Goal: Task Accomplishment & Management: Use online tool/utility

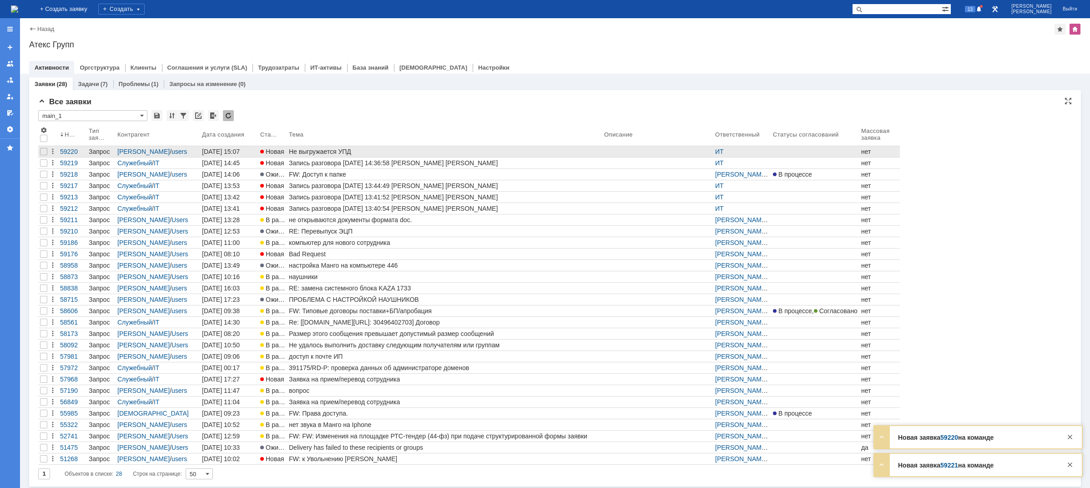
click at [315, 151] on div "Не выгружается УПД" at bounding box center [445, 151] width 312 height 7
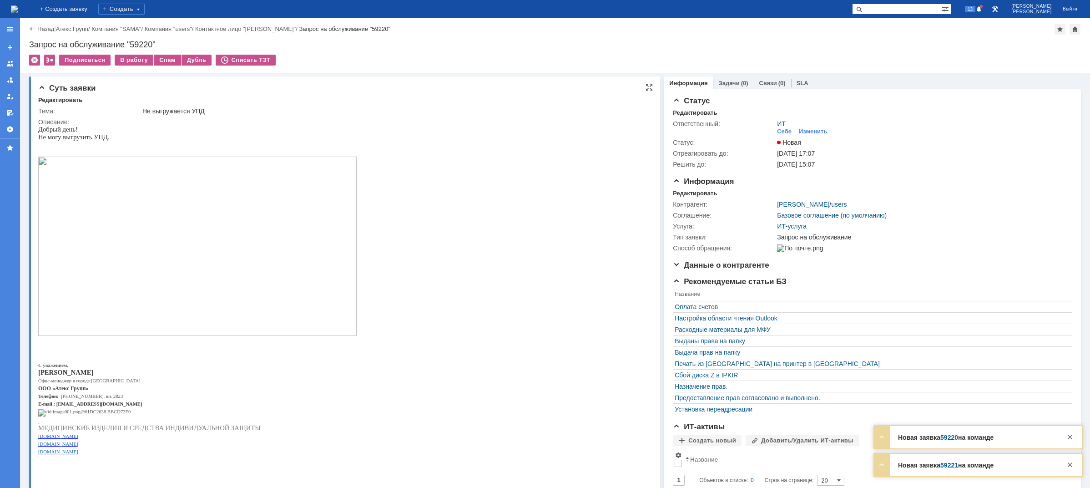
click at [221, 226] on img at bounding box center [197, 245] width 318 height 179
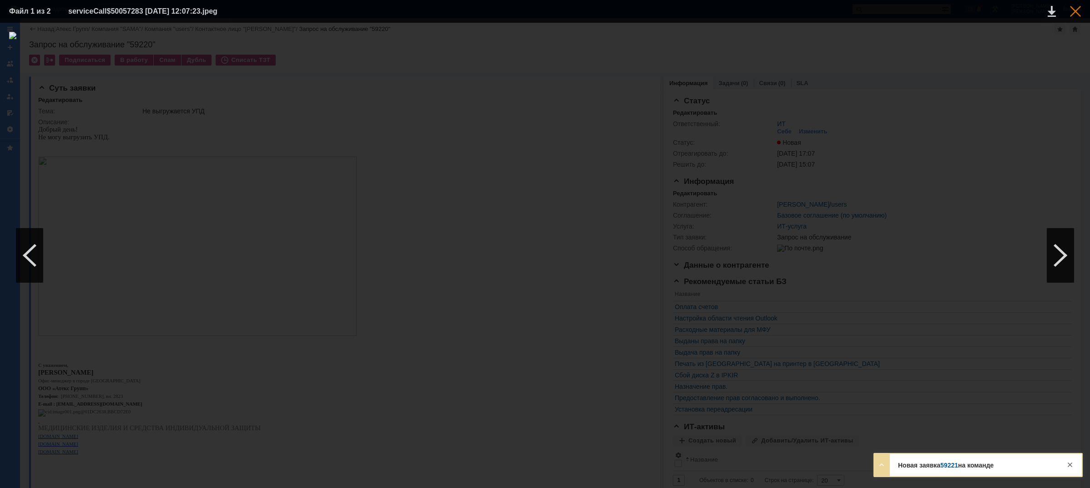
click at [1072, 13] on div at bounding box center [1075, 11] width 11 height 11
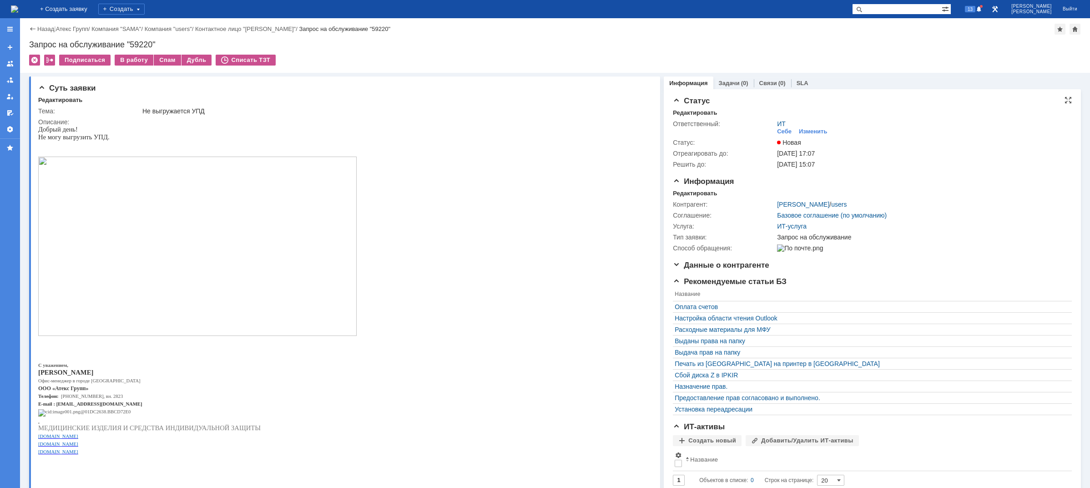
click at [798, 126] on div "ИТ Себе Изменить" at bounding box center [921, 128] width 289 height 16
click at [799, 131] on div "Изменить" at bounding box center [813, 131] width 29 height 7
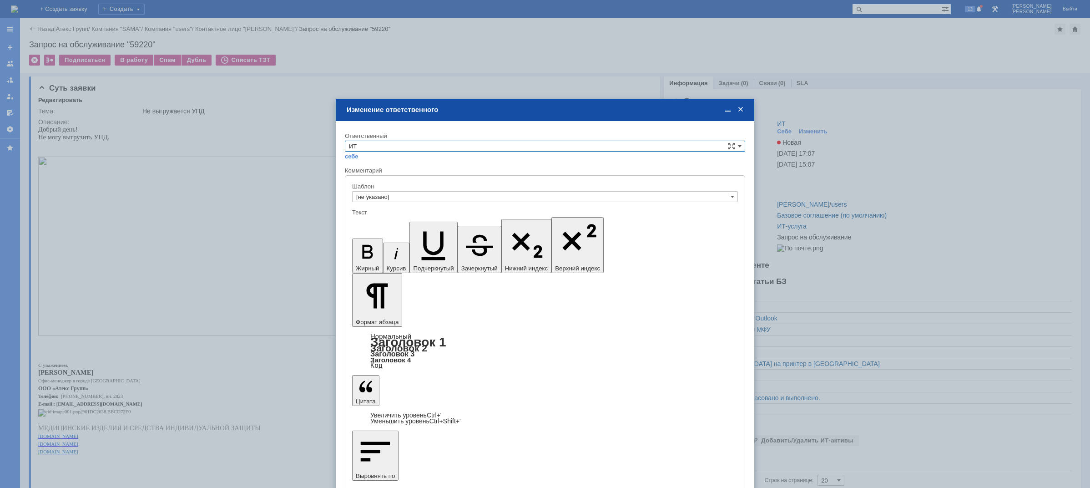
click at [489, 143] on input "ИТ" at bounding box center [545, 146] width 400 height 11
click at [381, 222] on span "АСУ" at bounding box center [545, 221] width 392 height 7
type input "АСУ"
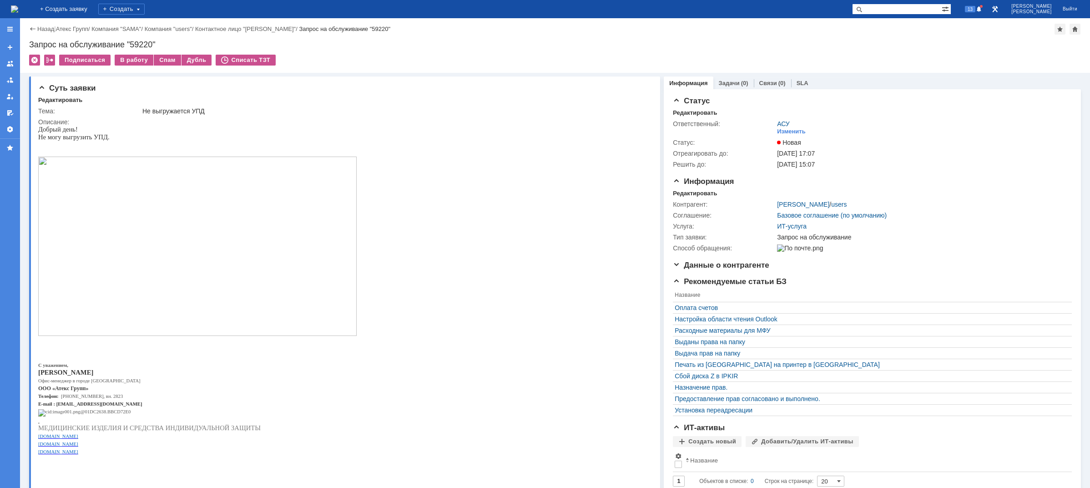
click at [18, 6] on img at bounding box center [14, 8] width 7 height 7
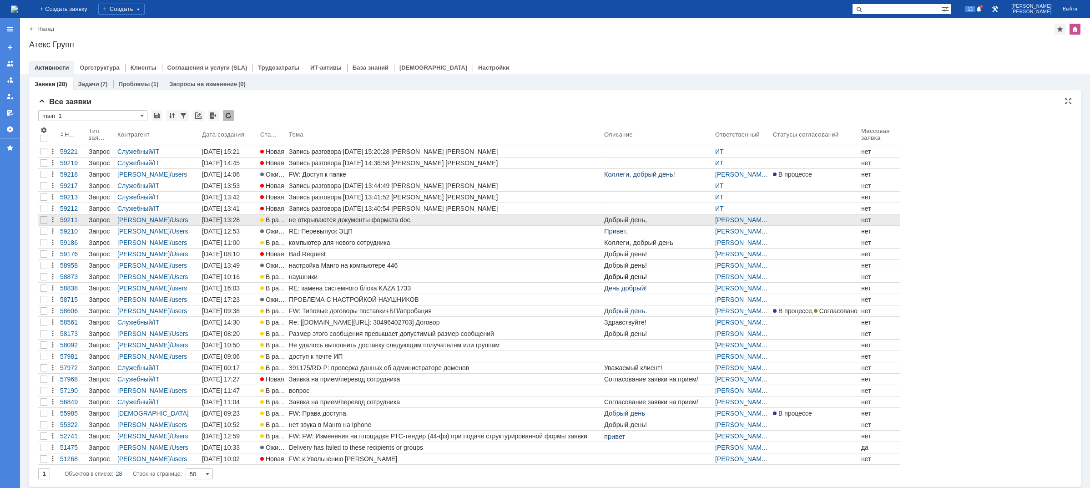
click at [302, 218] on div "не открываются документы формата doc." at bounding box center [445, 219] width 312 height 7
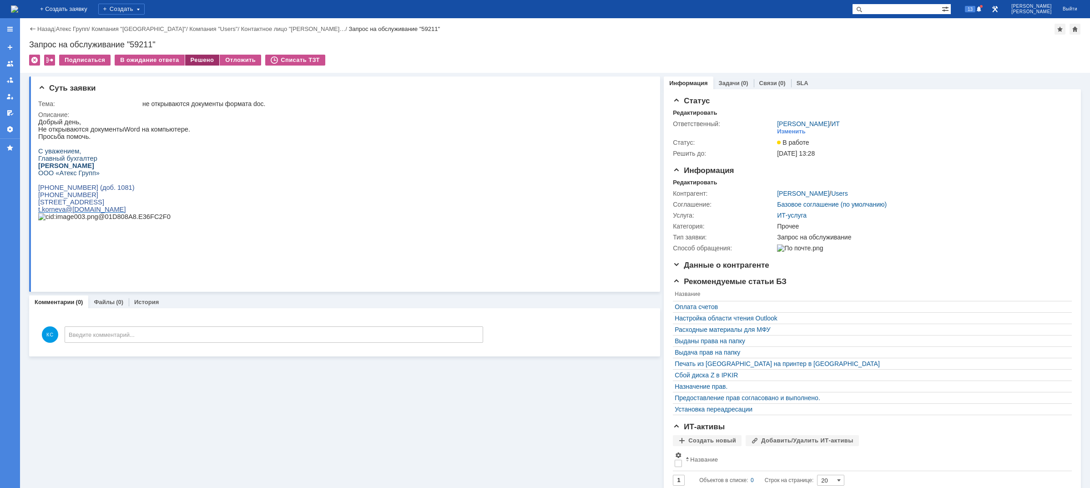
click at [207, 57] on div "Решено" at bounding box center [202, 60] width 35 height 11
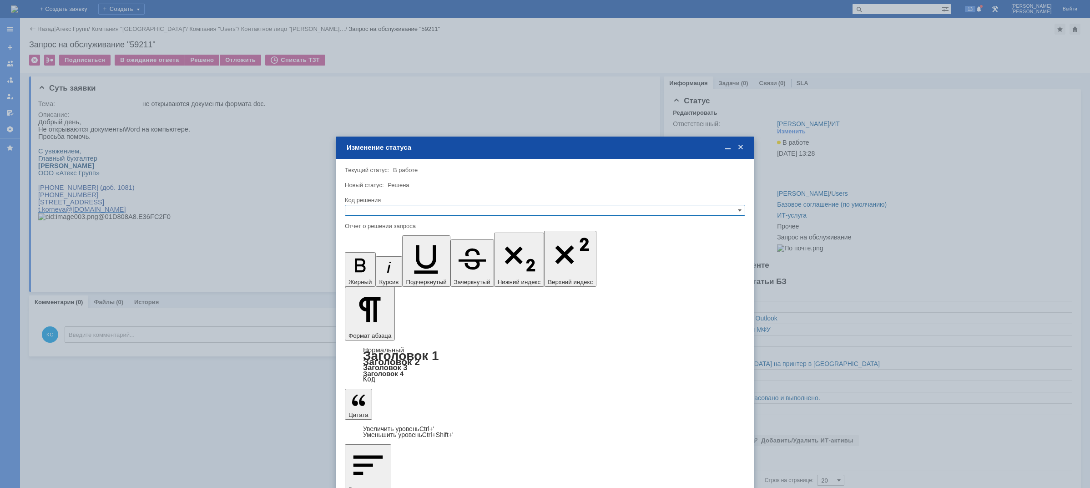
click at [431, 207] on input "text" at bounding box center [545, 210] width 400 height 11
click at [383, 253] on span "Решено" at bounding box center [545, 254] width 392 height 7
type input "Решено"
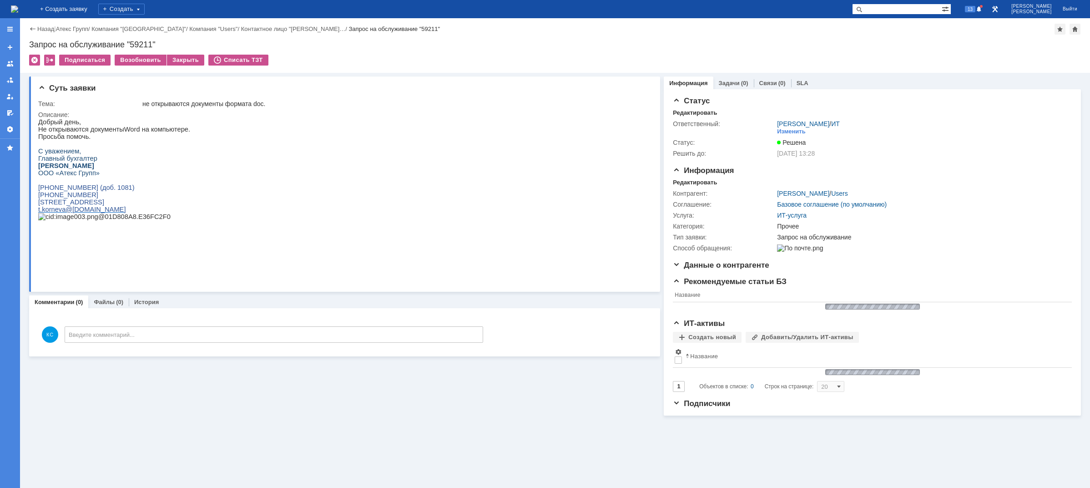
click at [18, 8] on img at bounding box center [14, 8] width 7 height 7
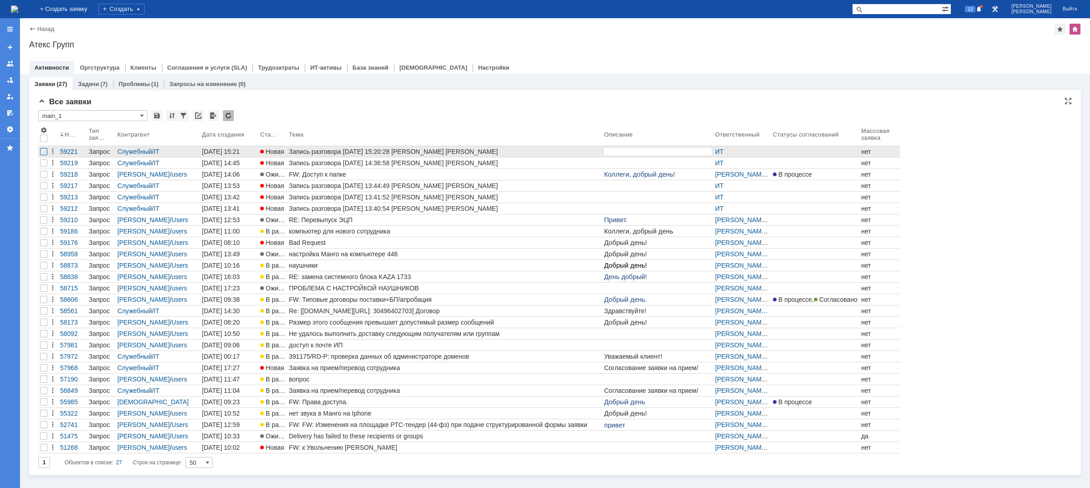
click at [43, 151] on div at bounding box center [43, 151] width 7 height 7
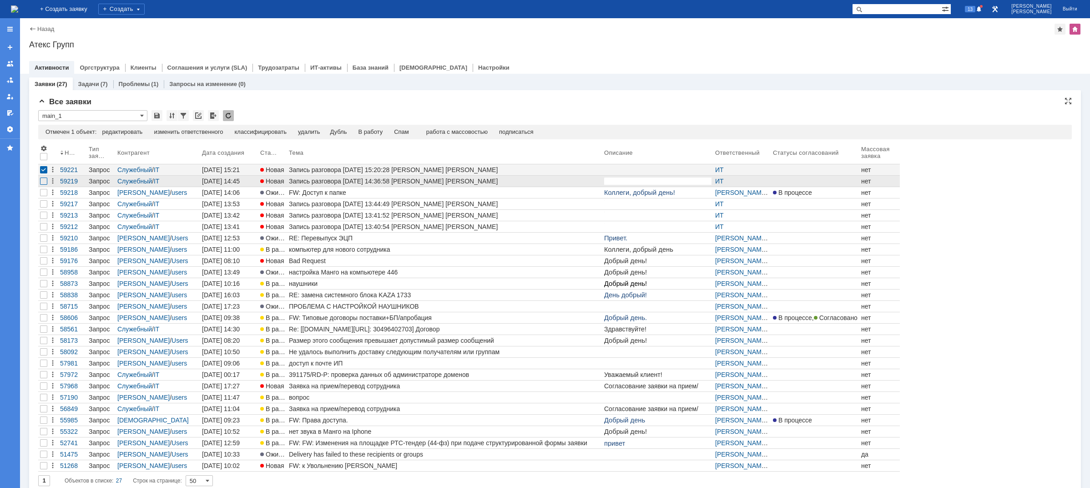
click at [45, 182] on div at bounding box center [43, 180] width 7 height 7
click at [390, 131] on div "Спам" at bounding box center [382, 131] width 15 height 7
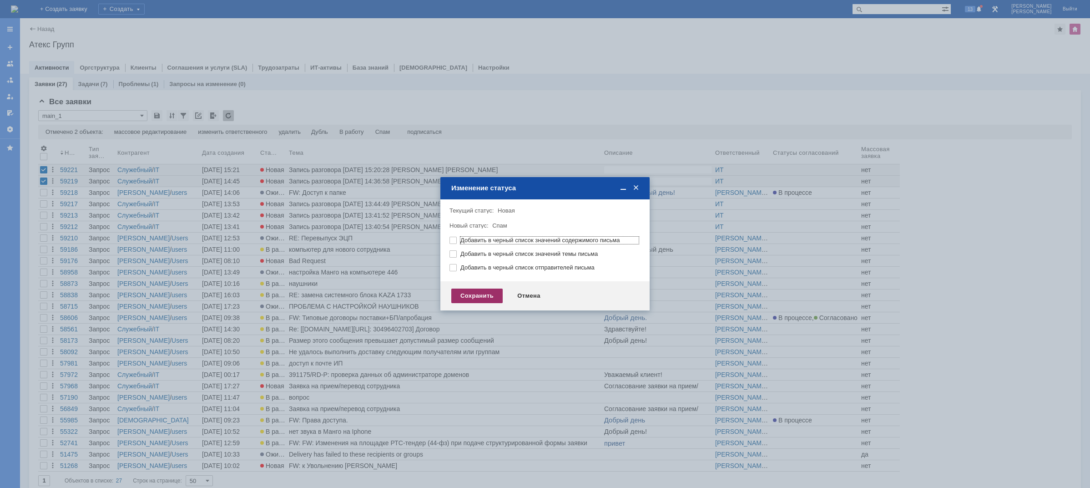
click at [482, 299] on div "Сохранить" at bounding box center [476, 295] width 51 height 15
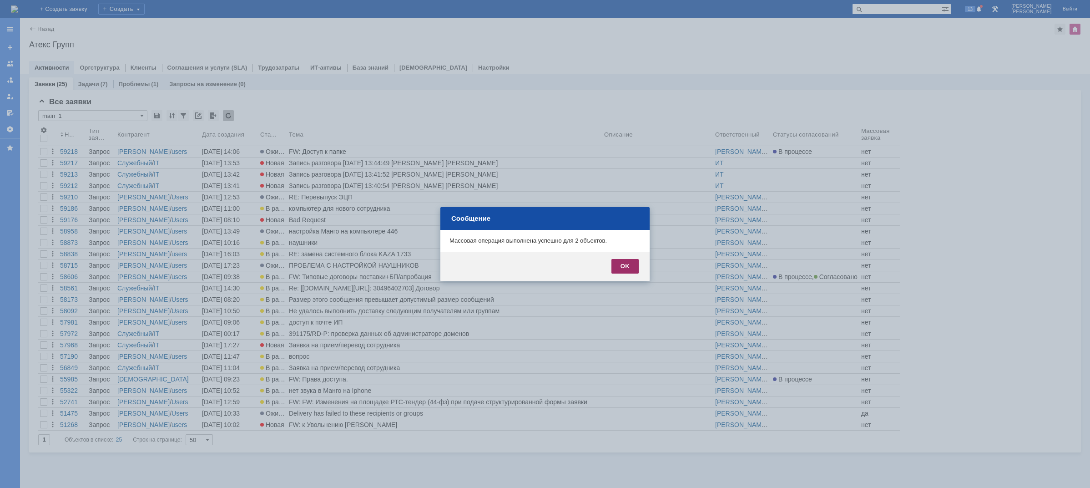
click at [622, 267] on div "OK" at bounding box center [624, 266] width 27 height 15
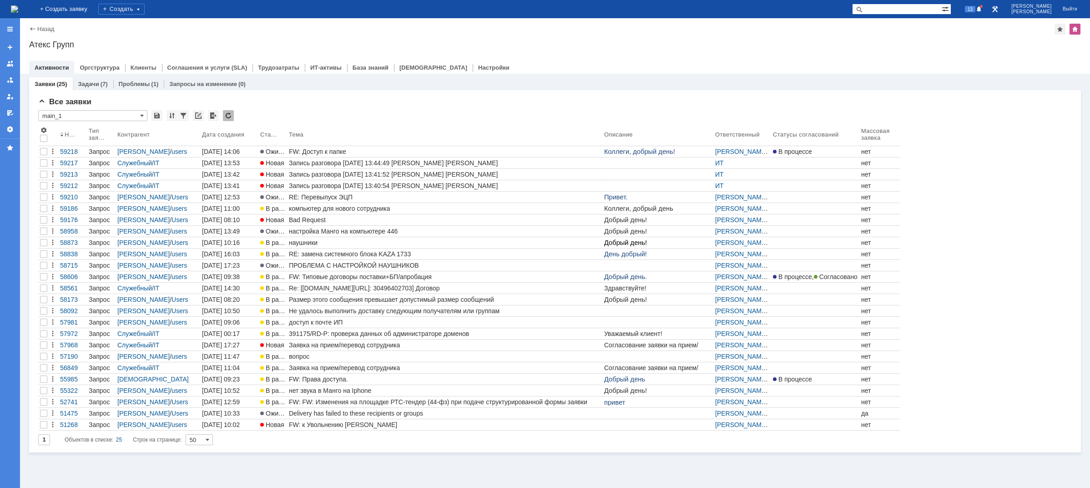
click at [70, 19] on div "Назад | Атекс Групп Атекс Групп root$101 Активности Оргструктура Клиенты Соглаш…" at bounding box center [555, 45] width 1070 height 55
click at [18, 13] on img at bounding box center [14, 8] width 7 height 7
click at [1075, 463] on div at bounding box center [1070, 461] width 15 height 16
click at [1067, 464] on div at bounding box center [1069, 464] width 11 height 11
click at [18, 11] on img at bounding box center [14, 8] width 7 height 7
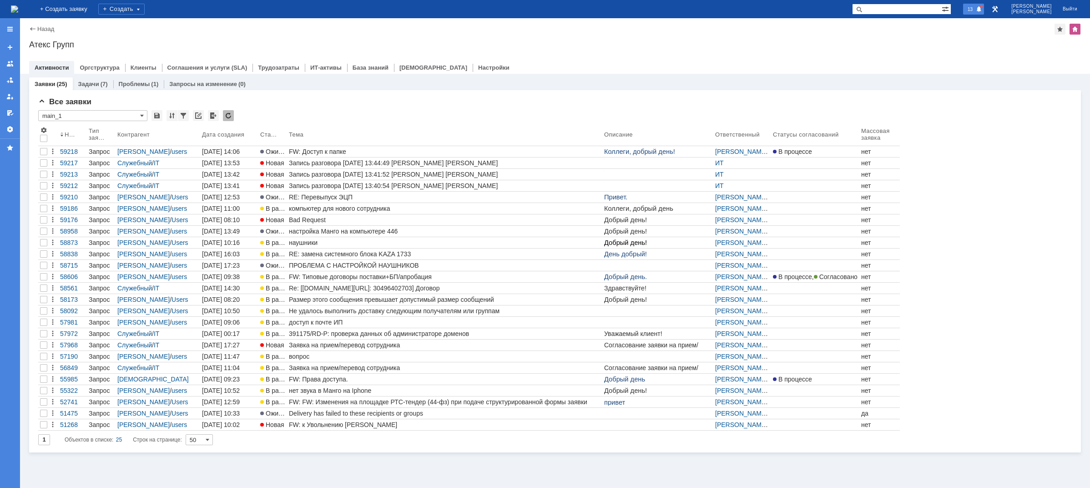
click at [982, 8] on span at bounding box center [979, 9] width 6 height 7
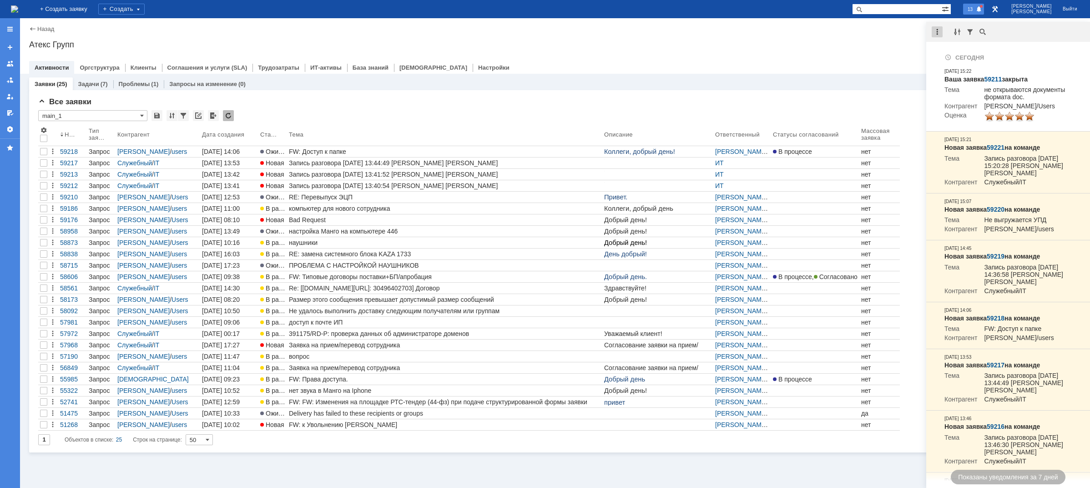
click at [936, 33] on div at bounding box center [937, 31] width 11 height 11
click at [947, 53] on div "Отметить уведомления прочитанными" at bounding box center [1000, 55] width 122 height 6
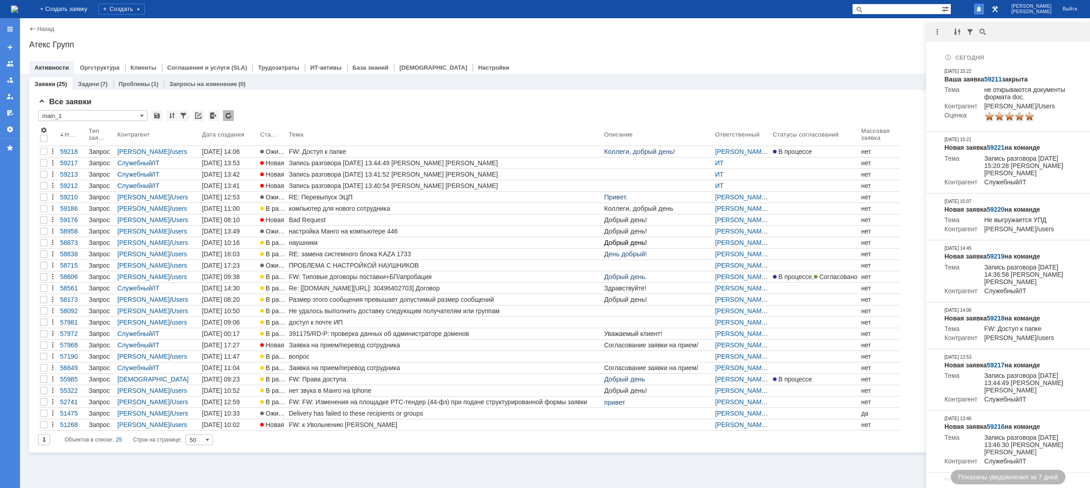
click at [877, 49] on div "Атекс Групп" at bounding box center [555, 44] width 1052 height 9
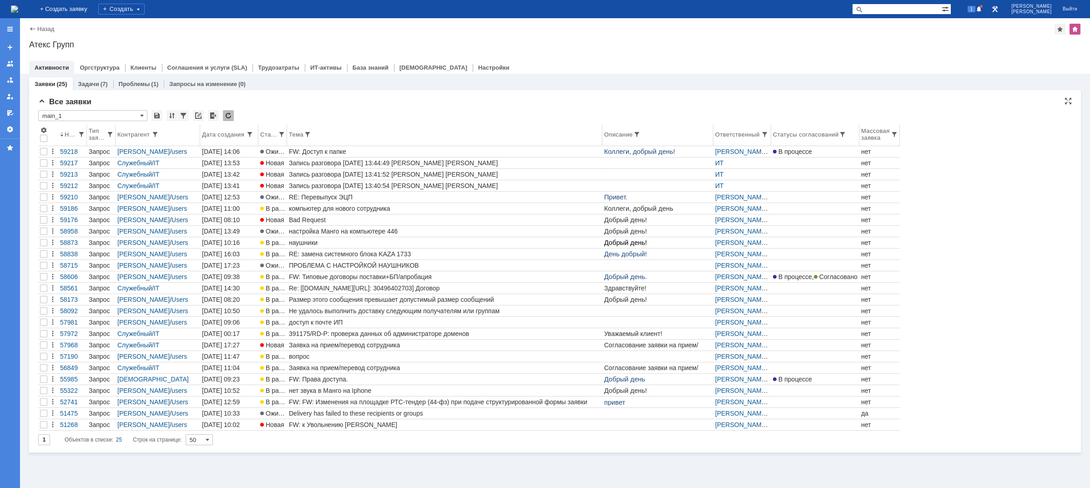
click at [333, 144] on th "Тема" at bounding box center [444, 135] width 315 height 21
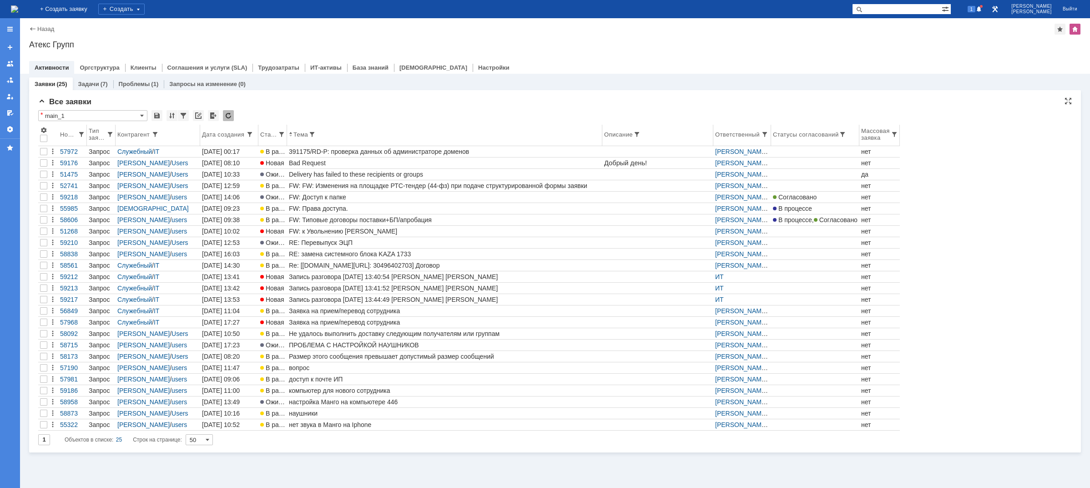
click at [64, 136] on div "Номер" at bounding box center [69, 134] width 18 height 7
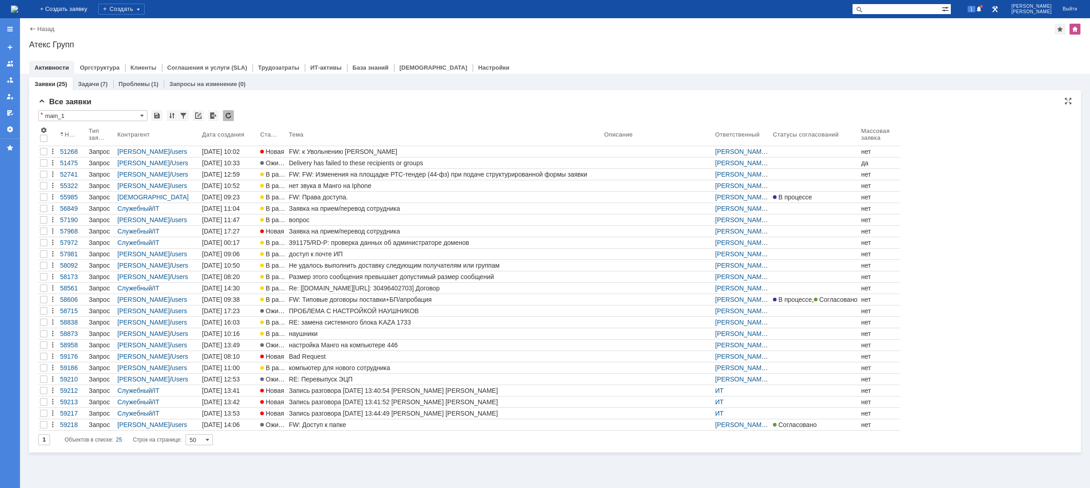
click at [64, 136] on div "Номер" at bounding box center [72, 134] width 25 height 7
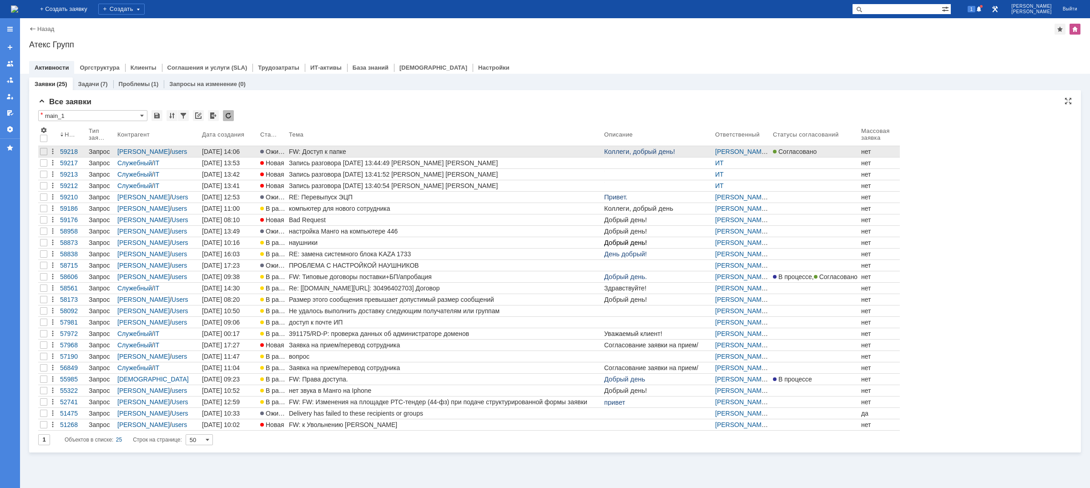
click at [325, 148] on div "FW: Доступ к папке" at bounding box center [445, 151] width 312 height 7
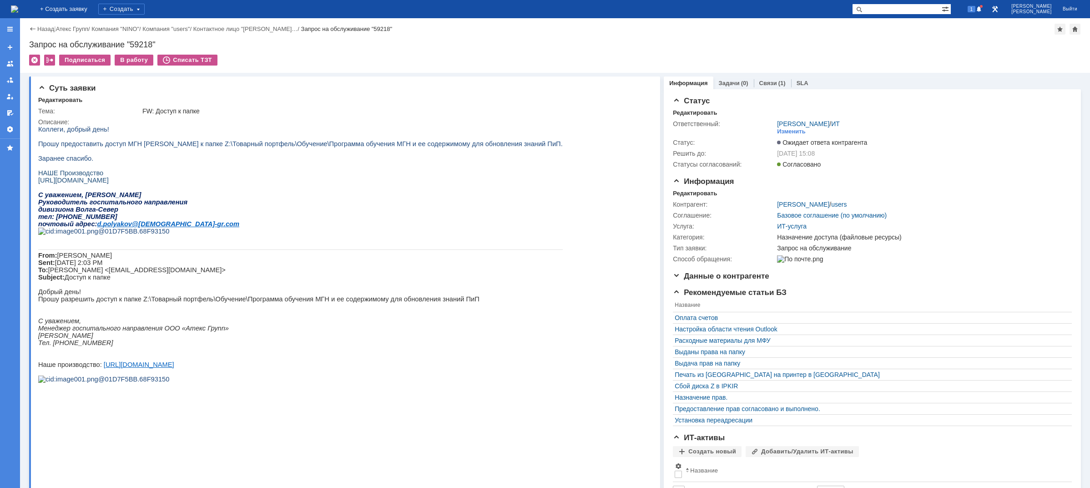
click at [512, 137] on p at bounding box center [300, 136] width 524 height 7
click at [134, 60] on div "В работу" at bounding box center [134, 60] width 39 height 11
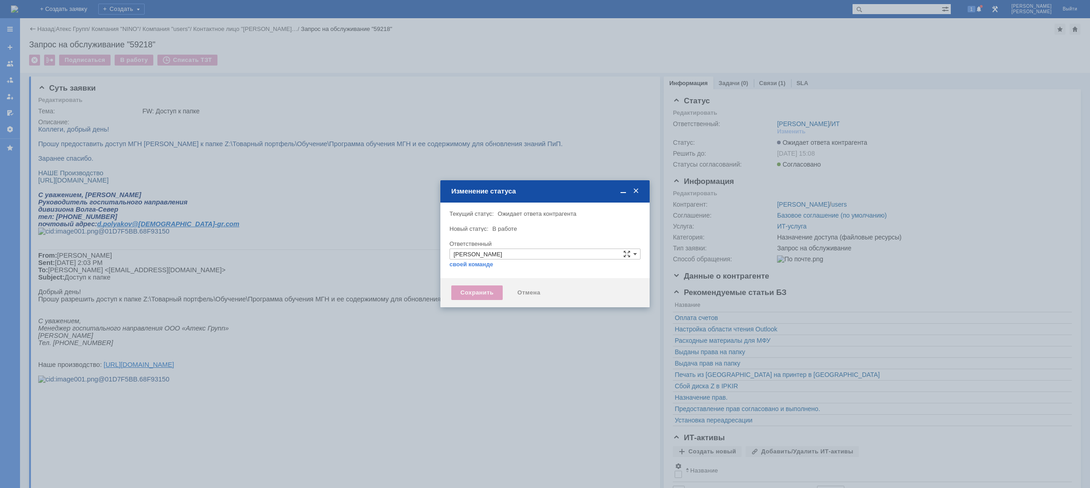
type input "Назначение доступа (файловые ресурсы)"
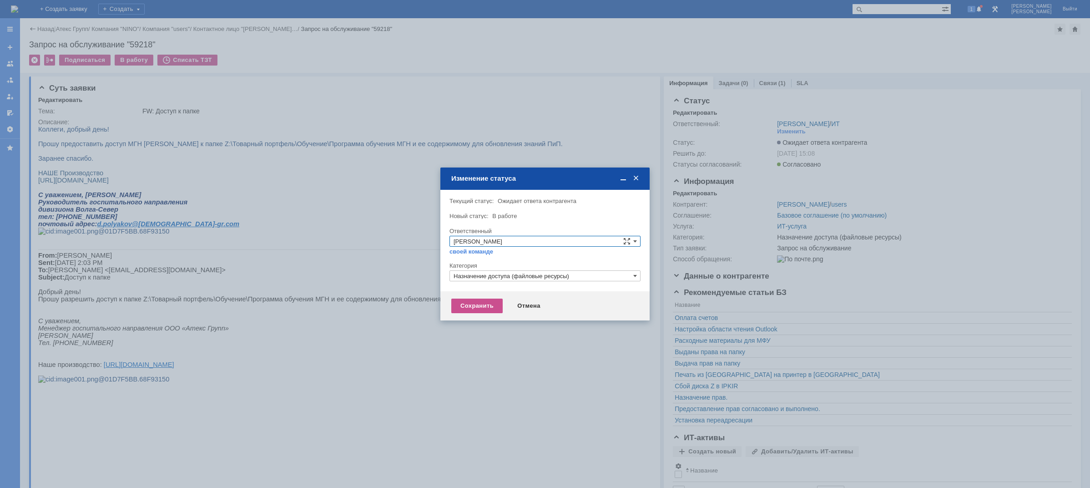
click at [474, 318] on div "Сохранить Отмена" at bounding box center [544, 305] width 209 height 29
click at [473, 304] on div "Сохранить" at bounding box center [476, 305] width 51 height 15
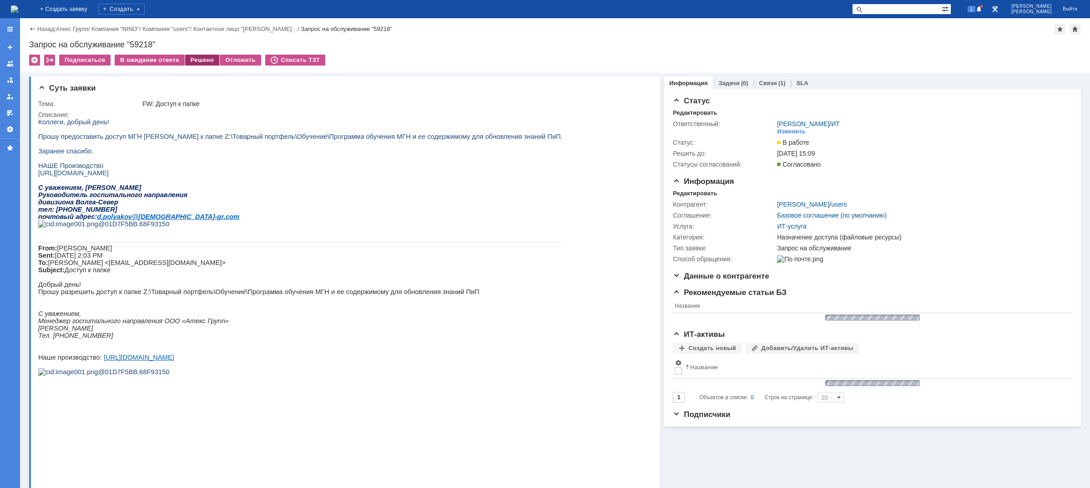
click at [191, 60] on div "Решено" at bounding box center [202, 60] width 35 height 11
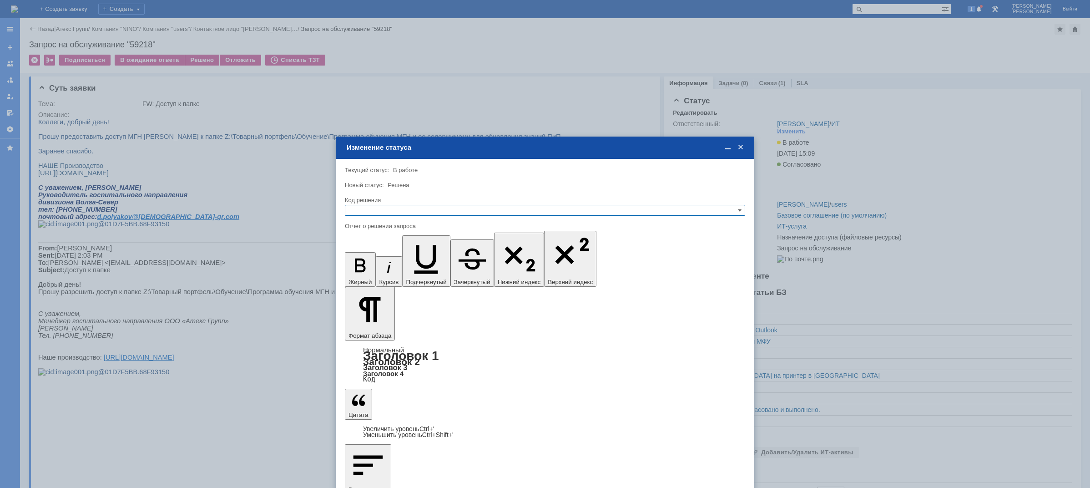
click at [397, 206] on input "text" at bounding box center [545, 210] width 400 height 11
click at [383, 253] on span "Решено" at bounding box center [545, 254] width 392 height 7
type input "Решено"
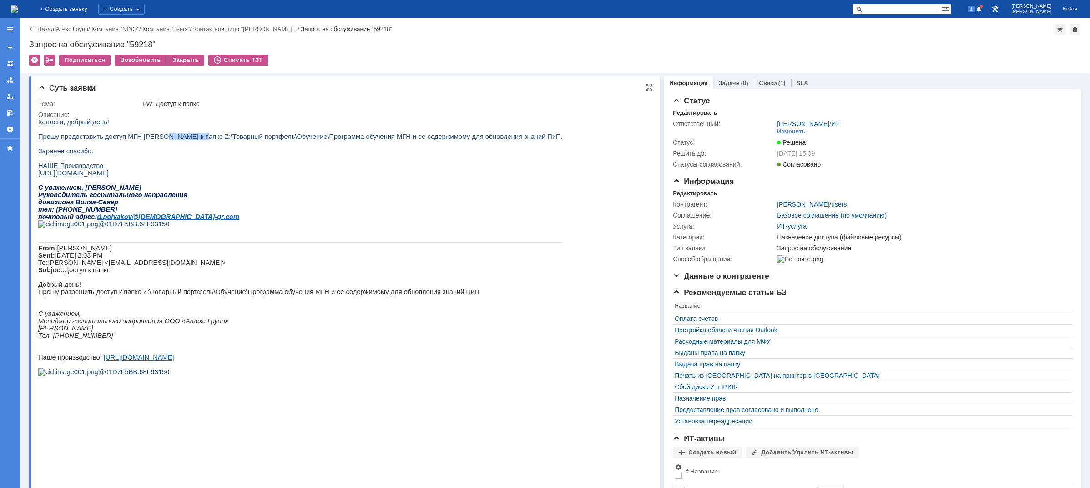
drag, startPoint x: 155, startPoint y: 139, endPoint x: 227, endPoint y: 138, distance: 71.9
click at [227, 138] on span "Прошу предоставить доступ МГН [PERSON_NAME] к папке Z:\Товарный портфель\Обучен…" at bounding box center [300, 136] width 524 height 7
drag, startPoint x: 259, startPoint y: 136, endPoint x: 315, endPoint y: 136, distance: 55.9
click at [272, 136] on span "Прошу предоставить доступ МГН [PERSON_NAME] к папке Z:\Товарный портфель\Обучен…" at bounding box center [300, 136] width 524 height 7
drag, startPoint x: 343, startPoint y: 136, endPoint x: 366, endPoint y: 134, distance: 22.8
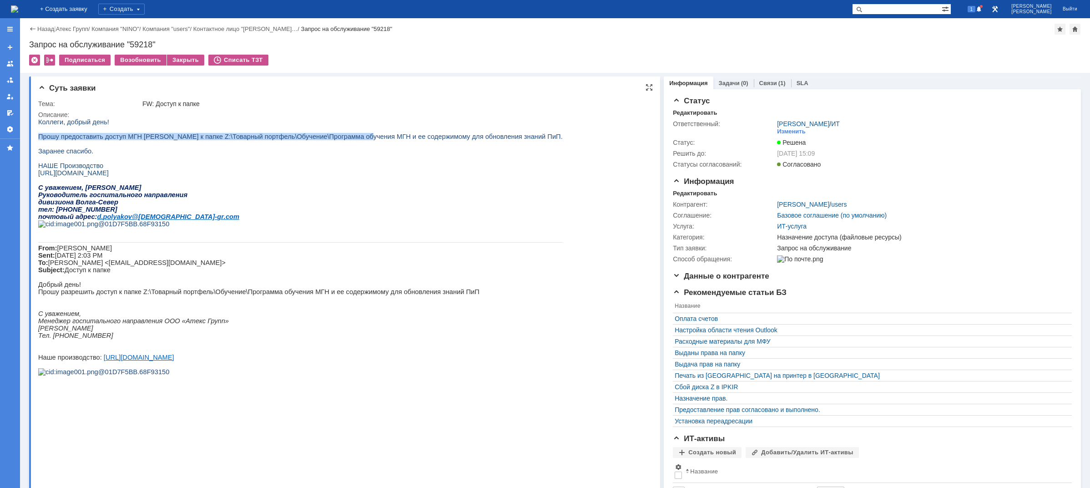
click at [361, 134] on div "Коллеги, добрый день! Прошу предоставить доступ МГН [PERSON_NAME] к папке Z:\То…" at bounding box center [300, 250] width 524 height 264
click at [398, 136] on span "Прошу предоставить доступ МГН [PERSON_NAME] к папке Z:\Товарный портфель\Обучен…" at bounding box center [300, 136] width 524 height 7
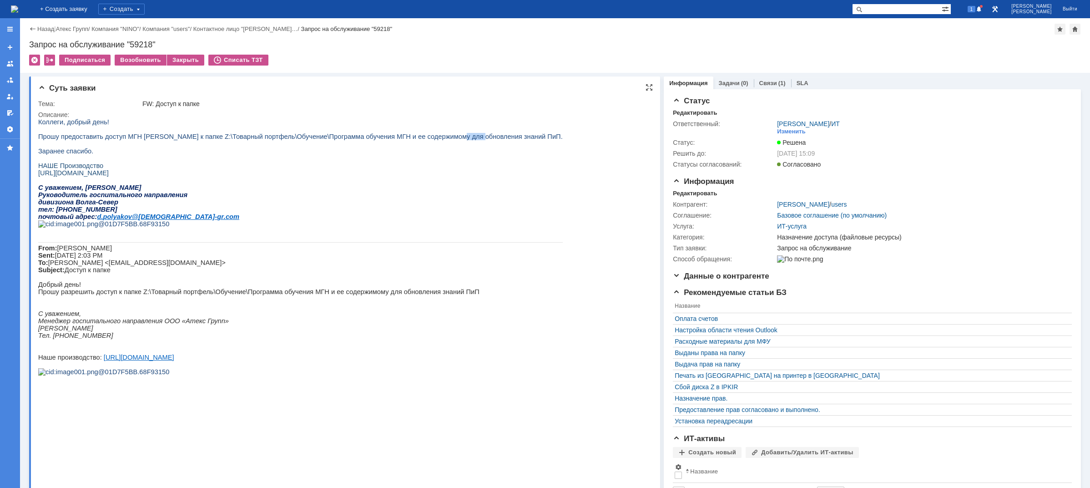
drag, startPoint x: 425, startPoint y: 137, endPoint x: 474, endPoint y: 143, distance: 49.5
click at [464, 140] on span "Прошу предоставить доступ МГН [PERSON_NAME] к папке Z:\Товарный портфель\Обучен…" at bounding box center [300, 136] width 524 height 7
click at [483, 143] on p at bounding box center [300, 143] width 524 height 7
drag, startPoint x: 505, startPoint y: 141, endPoint x: 474, endPoint y: 144, distance: 31.1
click at [484, 143] on div "Коллеги, добрый день! Прошу предоставить доступ МГН [PERSON_NAME] к папке Z:\То…" at bounding box center [300, 250] width 524 height 264
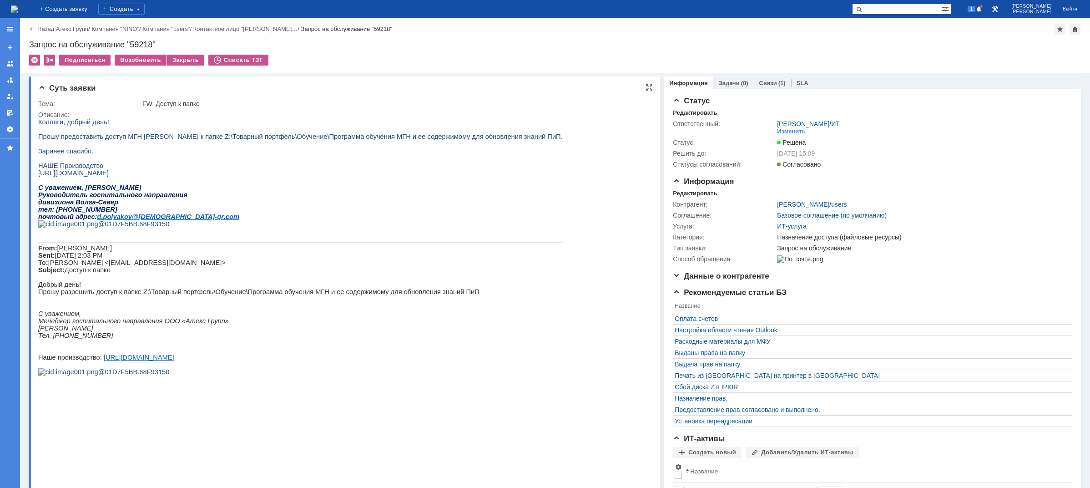
drag, startPoint x: 71, startPoint y: 173, endPoint x: 69, endPoint y: 159, distance: 14.4
click at [71, 169] on span "НАШЕ Производство" at bounding box center [70, 165] width 65 height 7
drag, startPoint x: 67, startPoint y: 153, endPoint x: 82, endPoint y: 149, distance: 15.0
click at [73, 153] on span "Заранее спасибо." at bounding box center [65, 150] width 55 height 7
drag, startPoint x: 93, startPoint y: 133, endPoint x: 118, endPoint y: 136, distance: 25.2
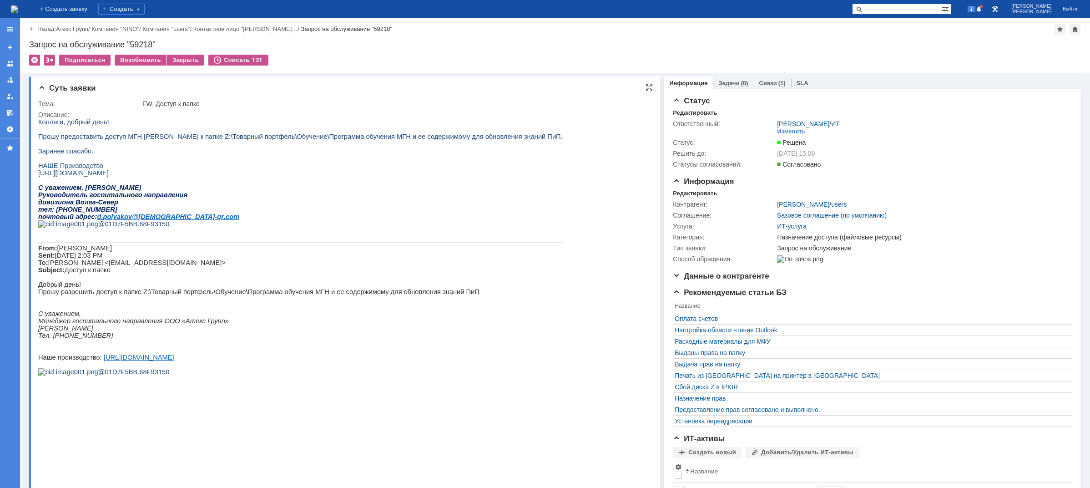
click at [117, 136] on div "Коллеги, добрый день! Прошу предоставить доступ МГН [PERSON_NAME] к папке Z:\То…" at bounding box center [300, 250] width 524 height 264
click at [204, 124] on p "Коллеги, добрый день!" at bounding box center [300, 121] width 524 height 7
click at [18, 12] on img at bounding box center [14, 8] width 7 height 7
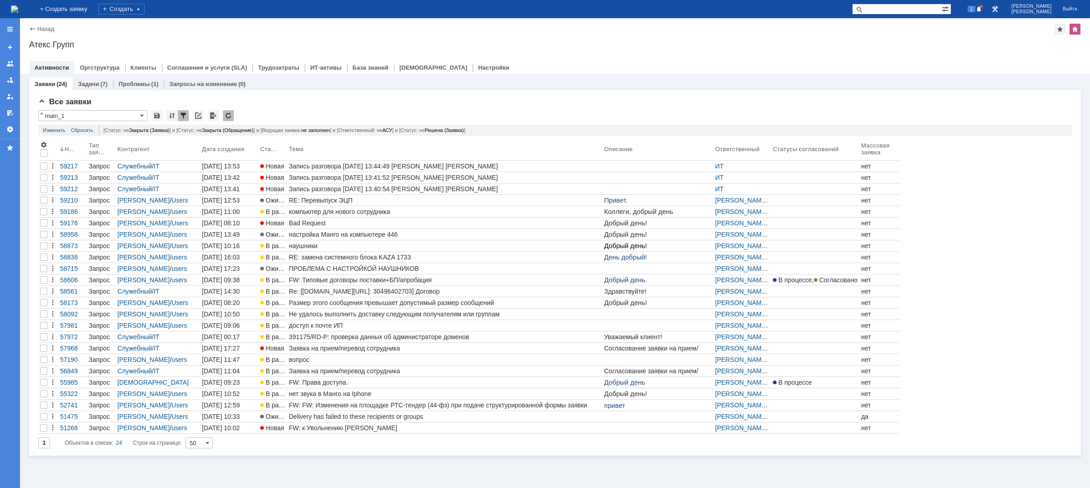
click at [18, 8] on img at bounding box center [14, 8] width 7 height 7
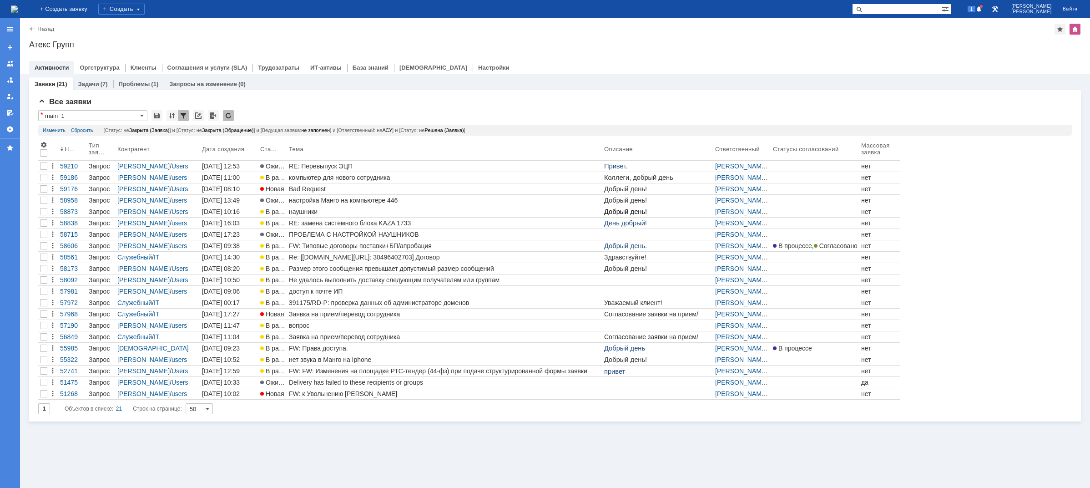
click at [18, 8] on img at bounding box center [14, 8] width 7 height 7
click at [18, 11] on img at bounding box center [14, 8] width 7 height 7
